Goal: Information Seeking & Learning: Learn about a topic

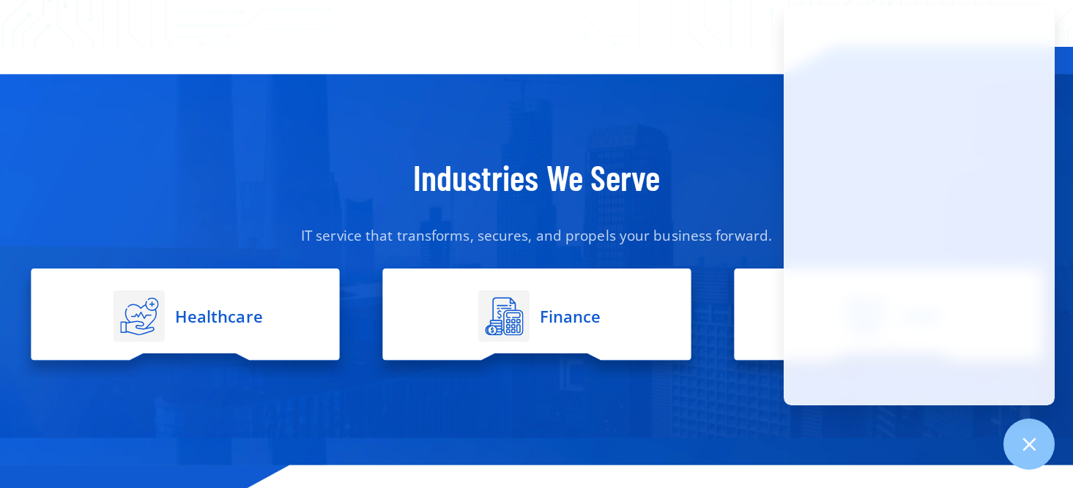
scroll to position [2752, 0]
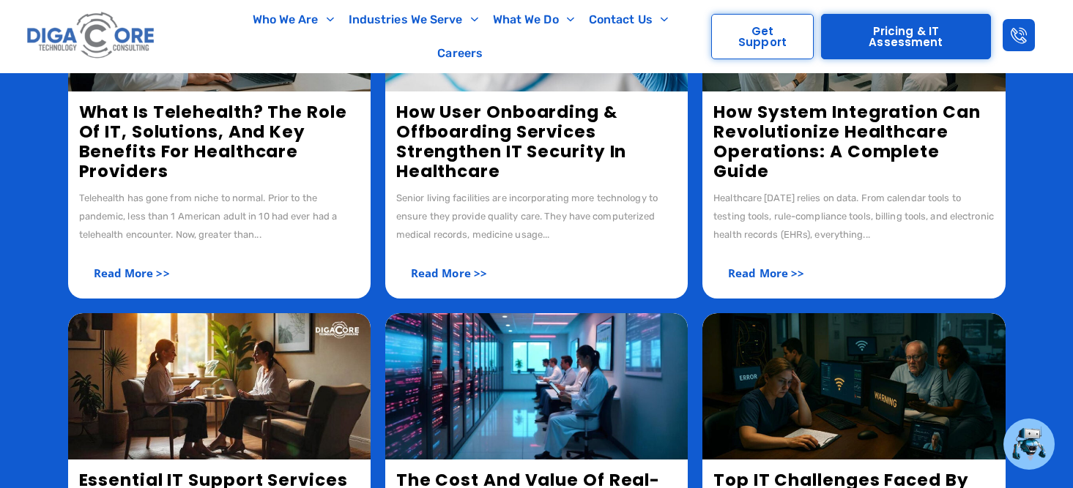
scroll to position [461, 0]
